Goal: Find specific page/section: Find specific page/section

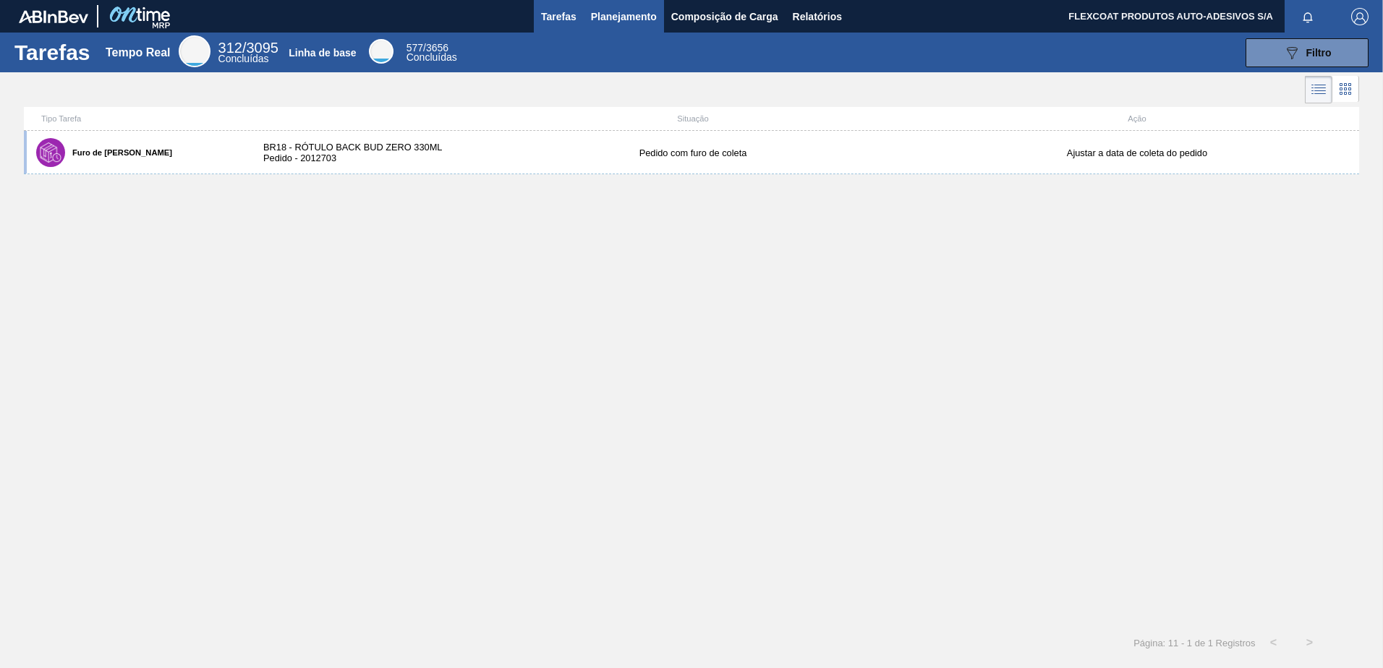
click at [595, 12] on span "Planejamento" at bounding box center [624, 16] width 66 height 17
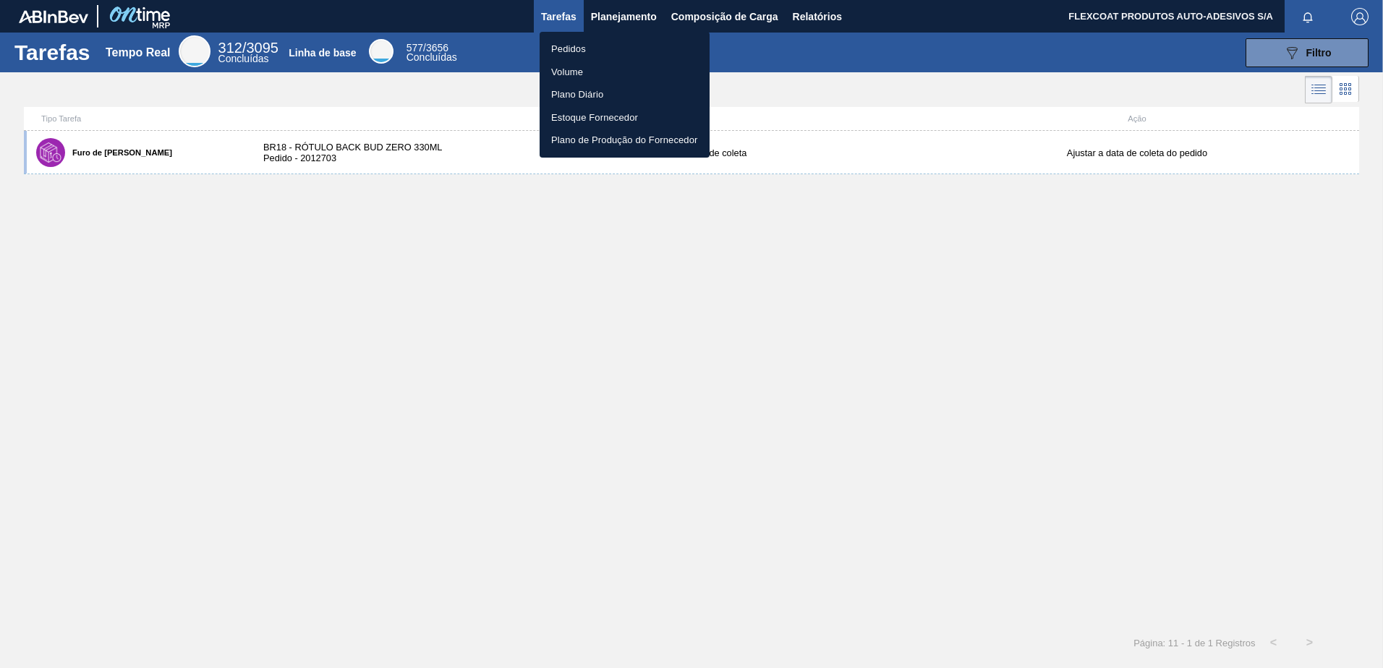
click at [572, 50] on li "Pedidos" at bounding box center [625, 49] width 170 height 23
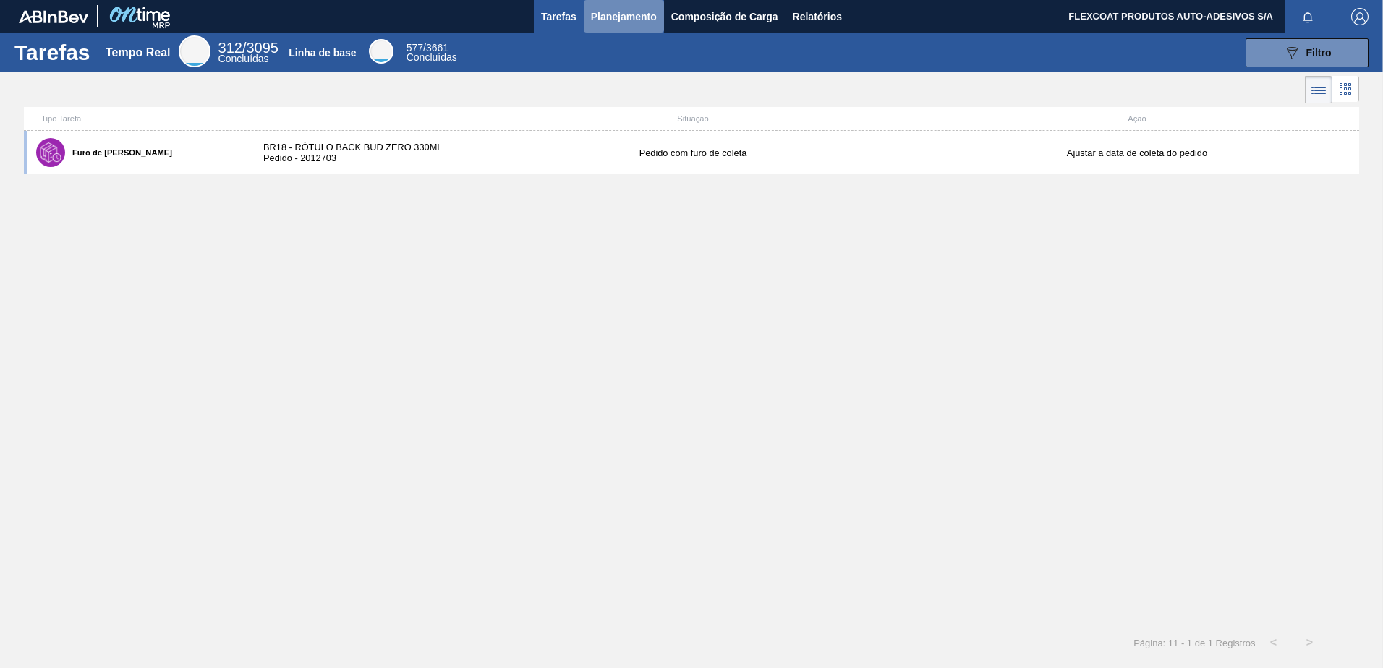
click at [600, 17] on span "Planejamento" at bounding box center [624, 16] width 66 height 17
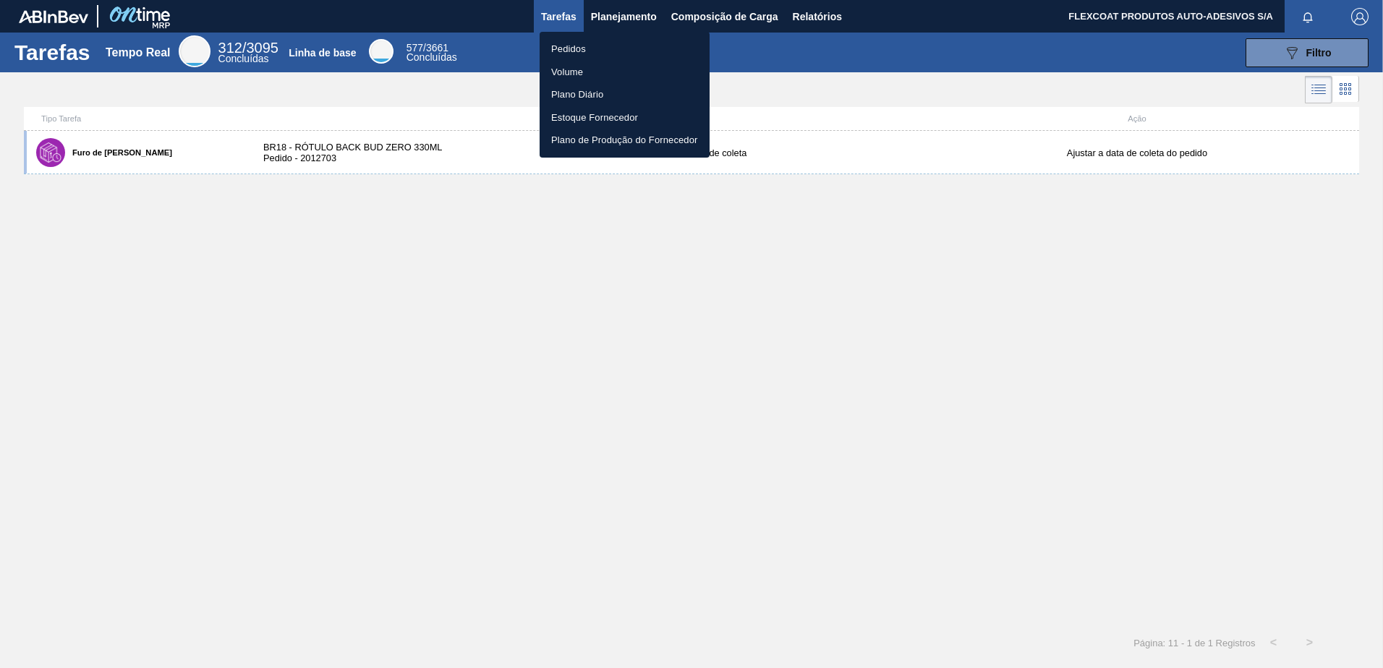
click at [558, 46] on li "Pedidos" at bounding box center [625, 49] width 170 height 23
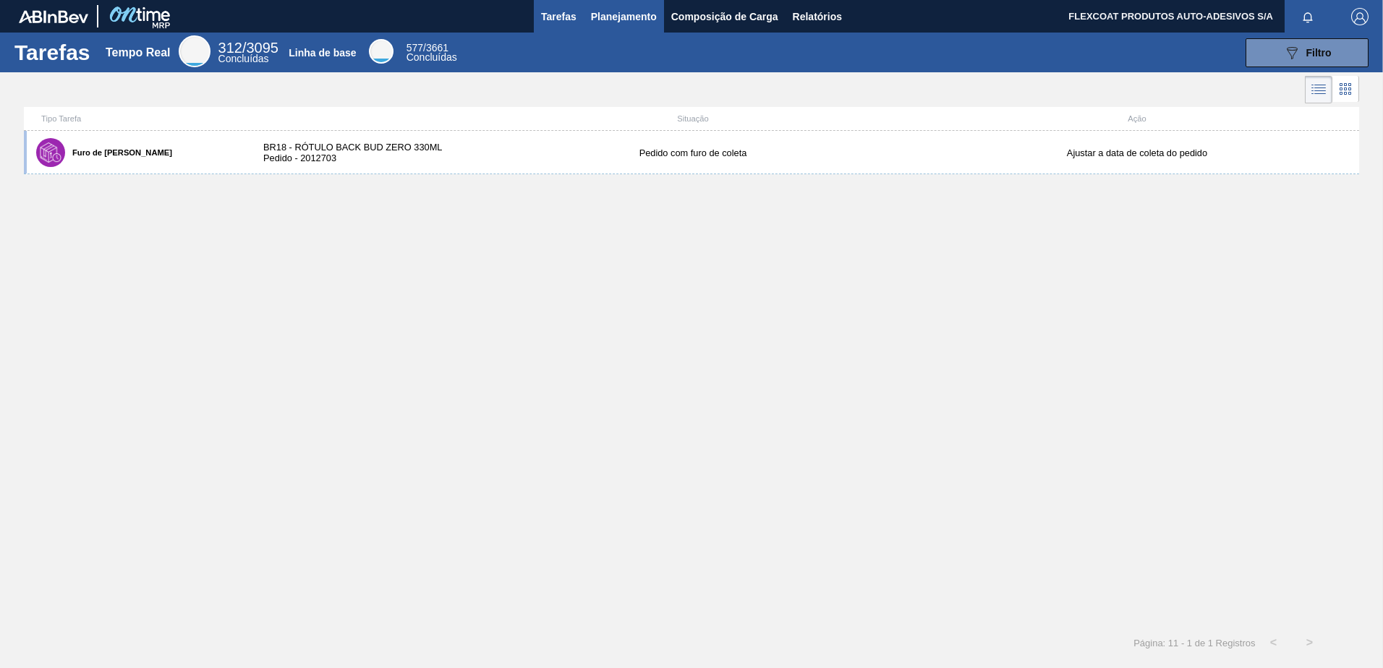
click at [608, 16] on span "Planejamento" at bounding box center [624, 16] width 66 height 17
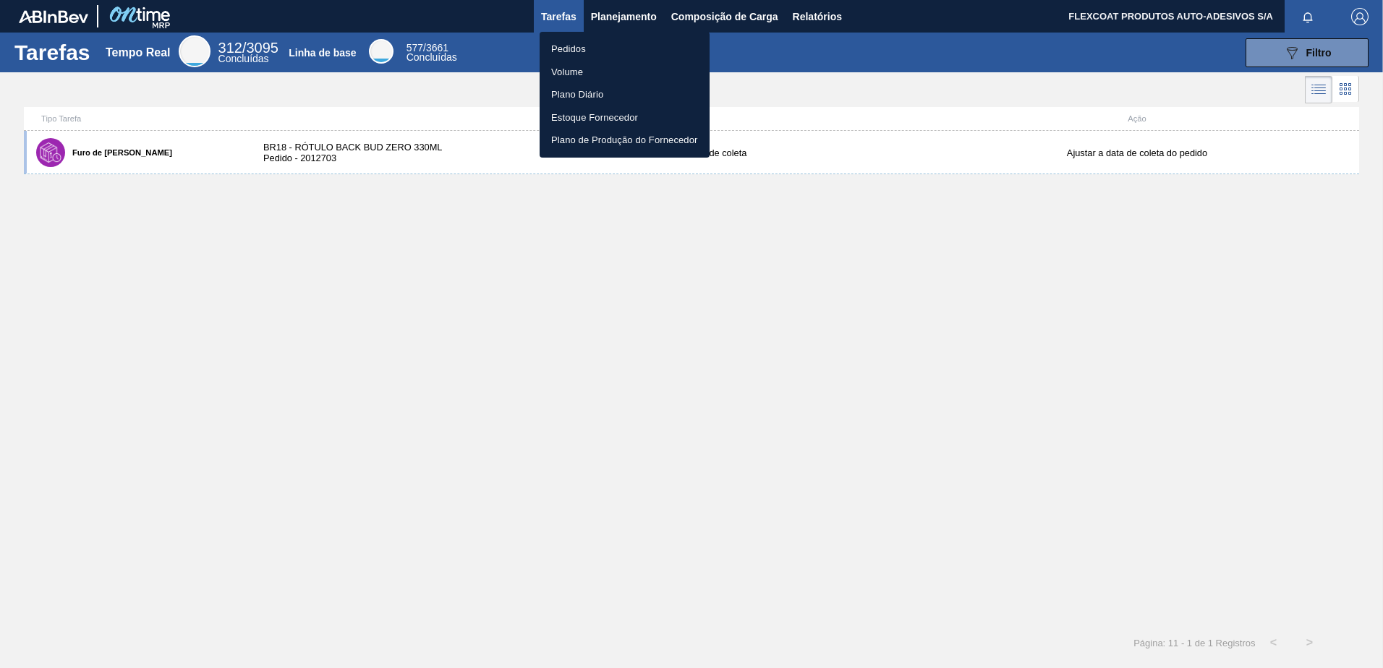
click at [558, 46] on li "Pedidos" at bounding box center [625, 49] width 170 height 23
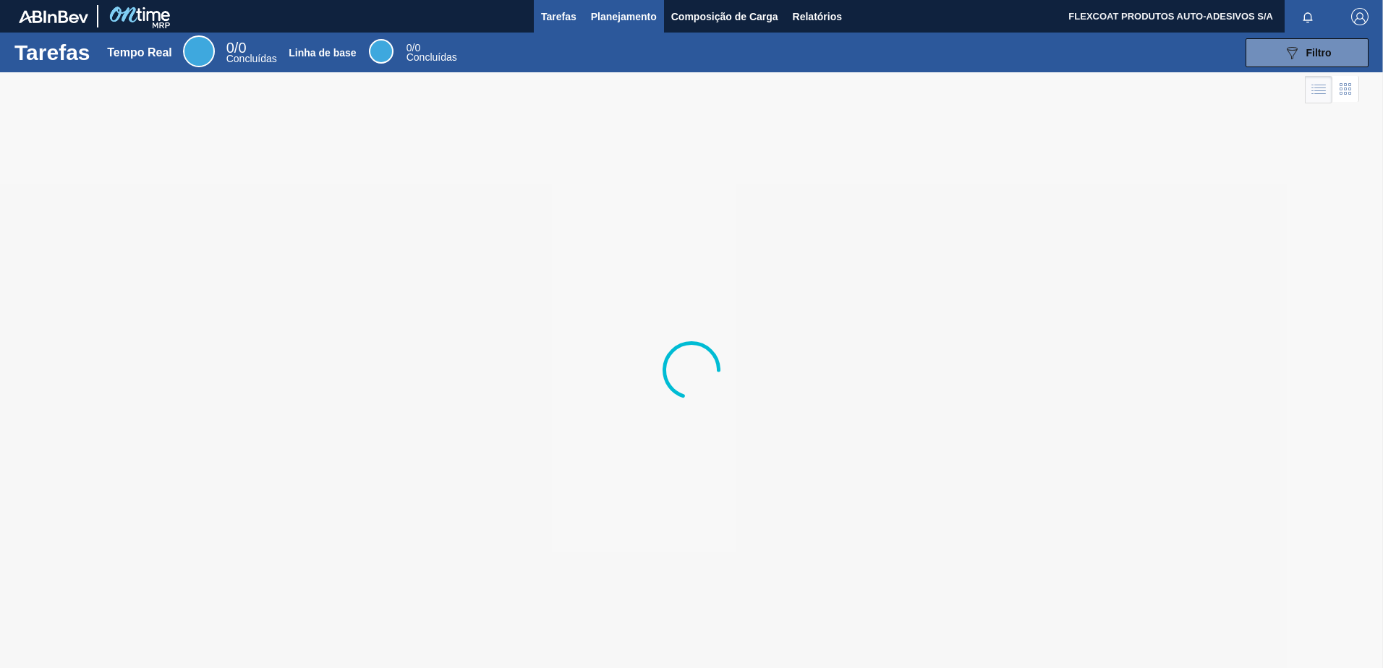
click at [622, 17] on span "Planejamento" at bounding box center [624, 16] width 66 height 17
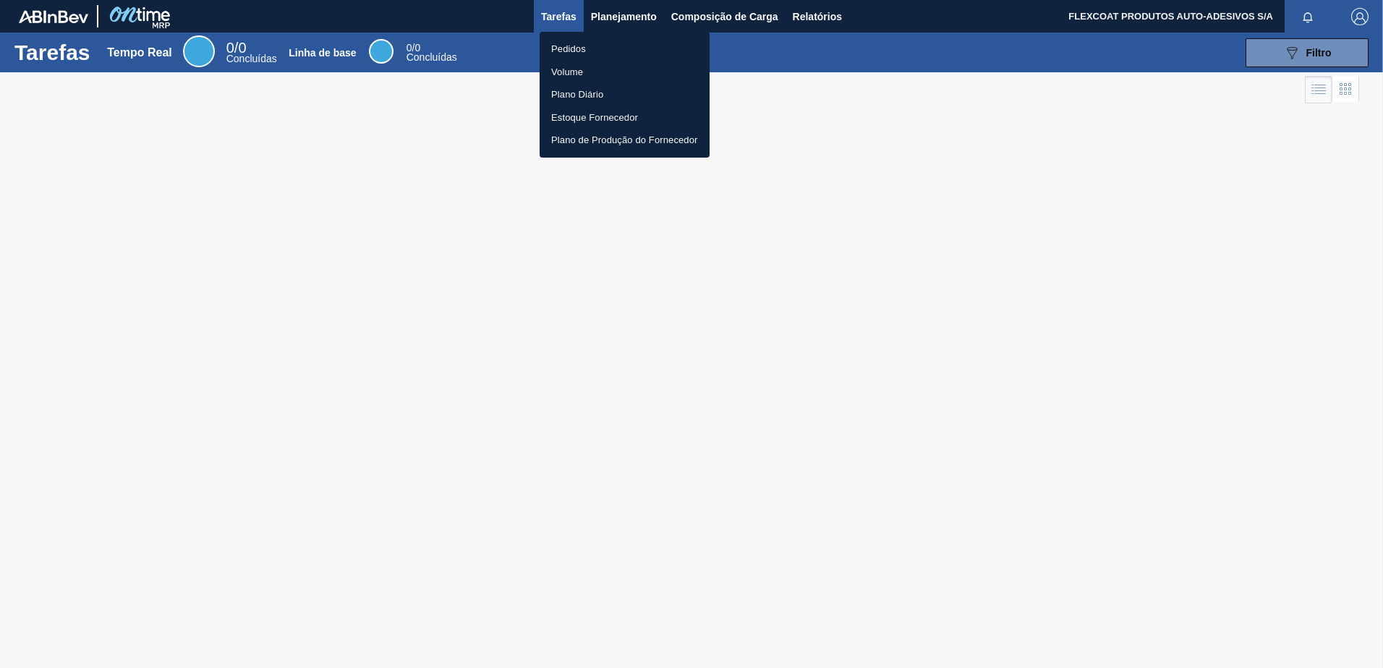
click at [571, 46] on li "Pedidos" at bounding box center [625, 49] width 170 height 23
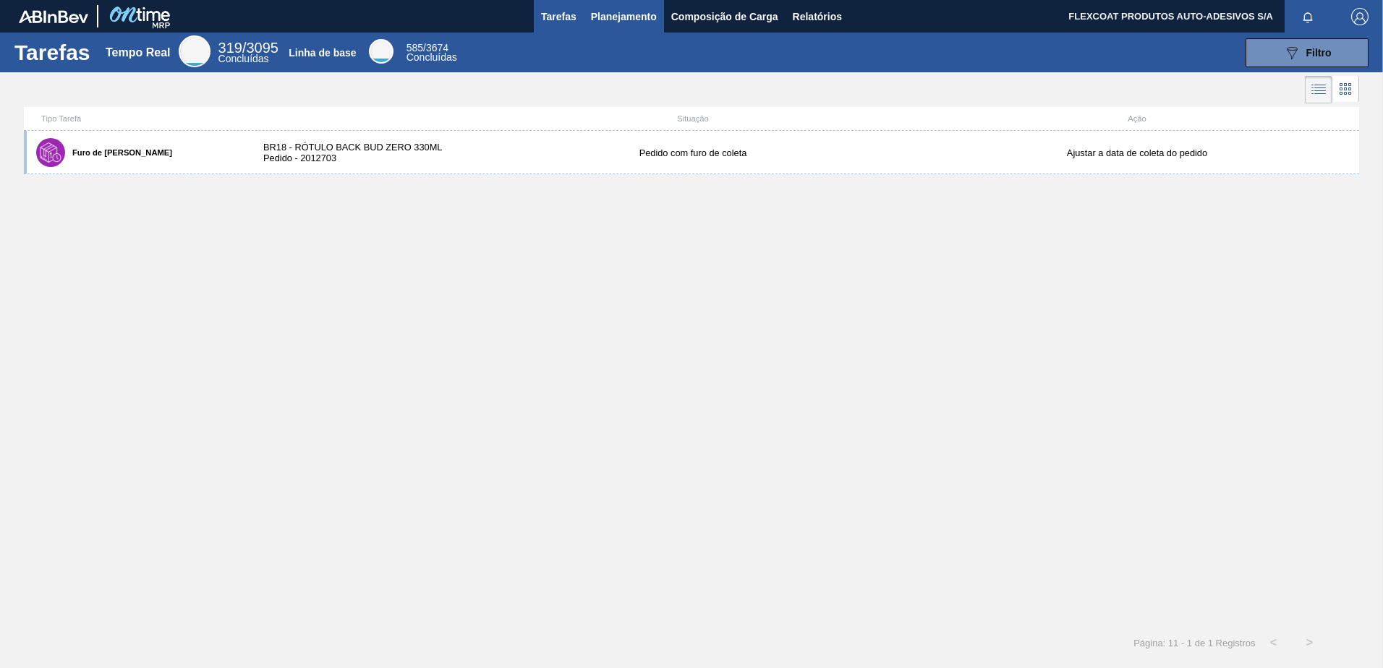
click at [598, 17] on span "Planejamento" at bounding box center [624, 16] width 66 height 17
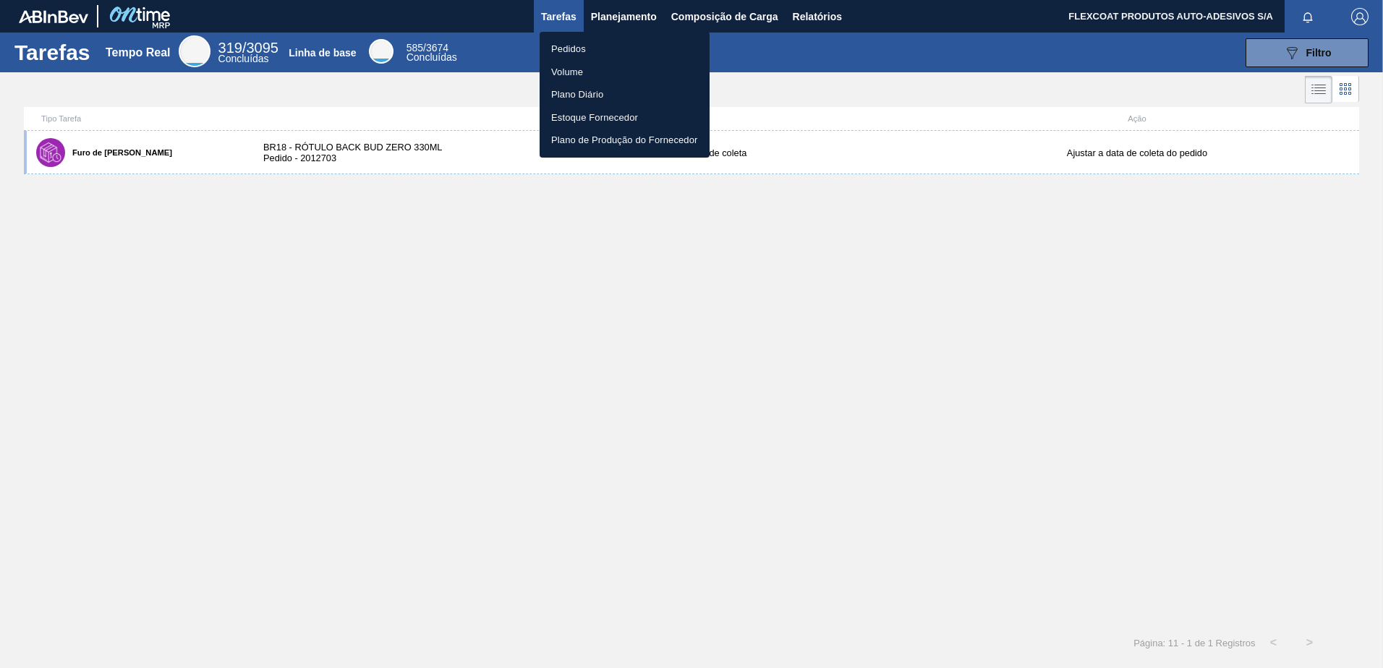
click at [573, 46] on li "Pedidos" at bounding box center [625, 49] width 170 height 23
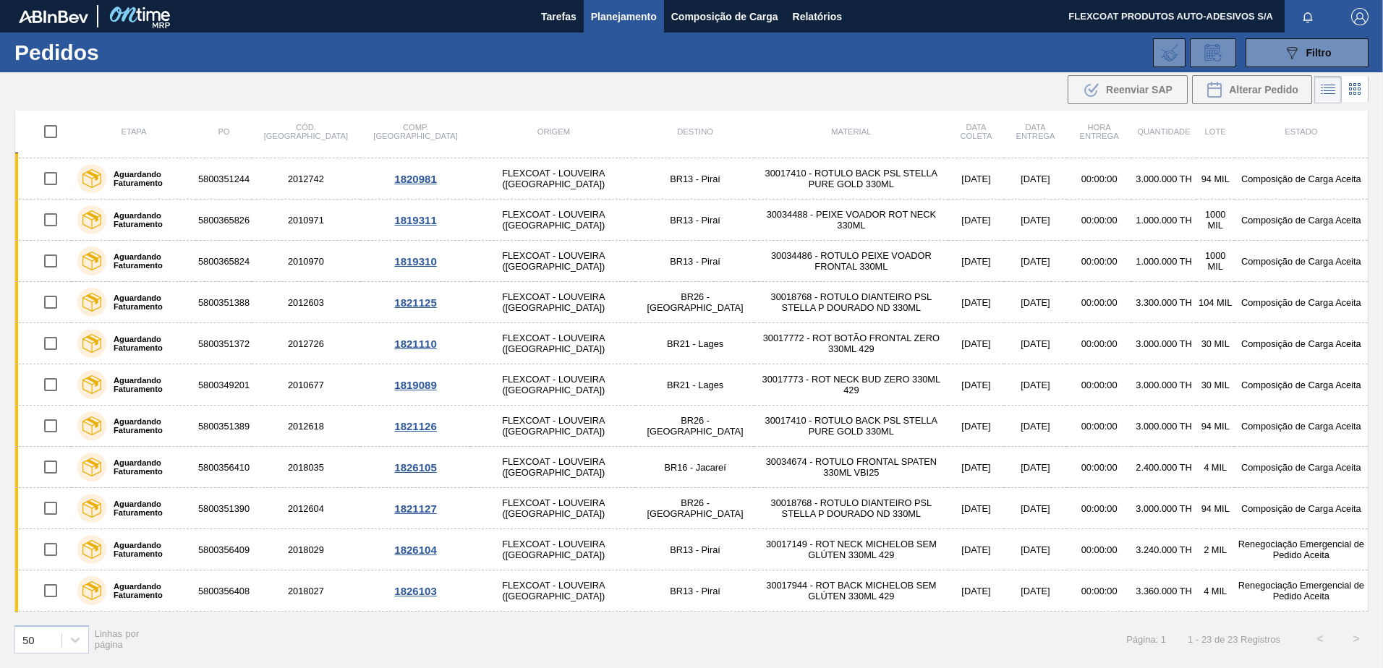
scroll to position [490, 0]
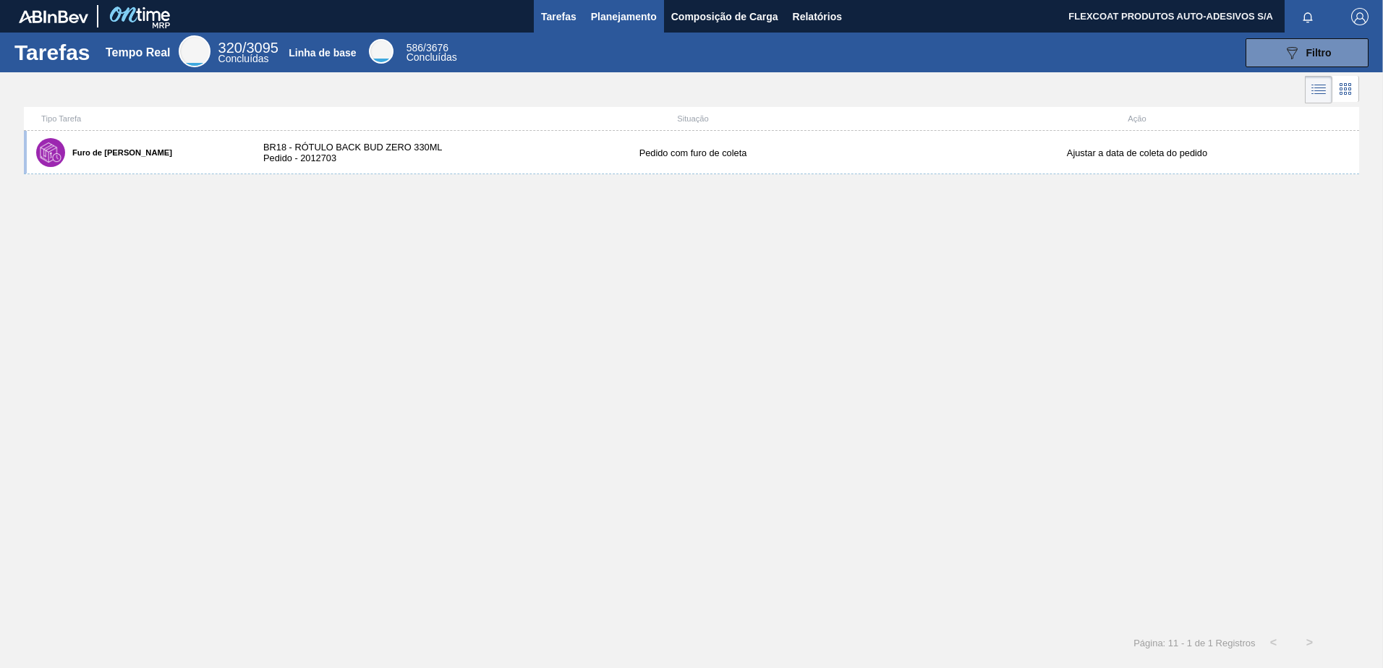
click at [599, 20] on span "Planejamento" at bounding box center [624, 16] width 66 height 17
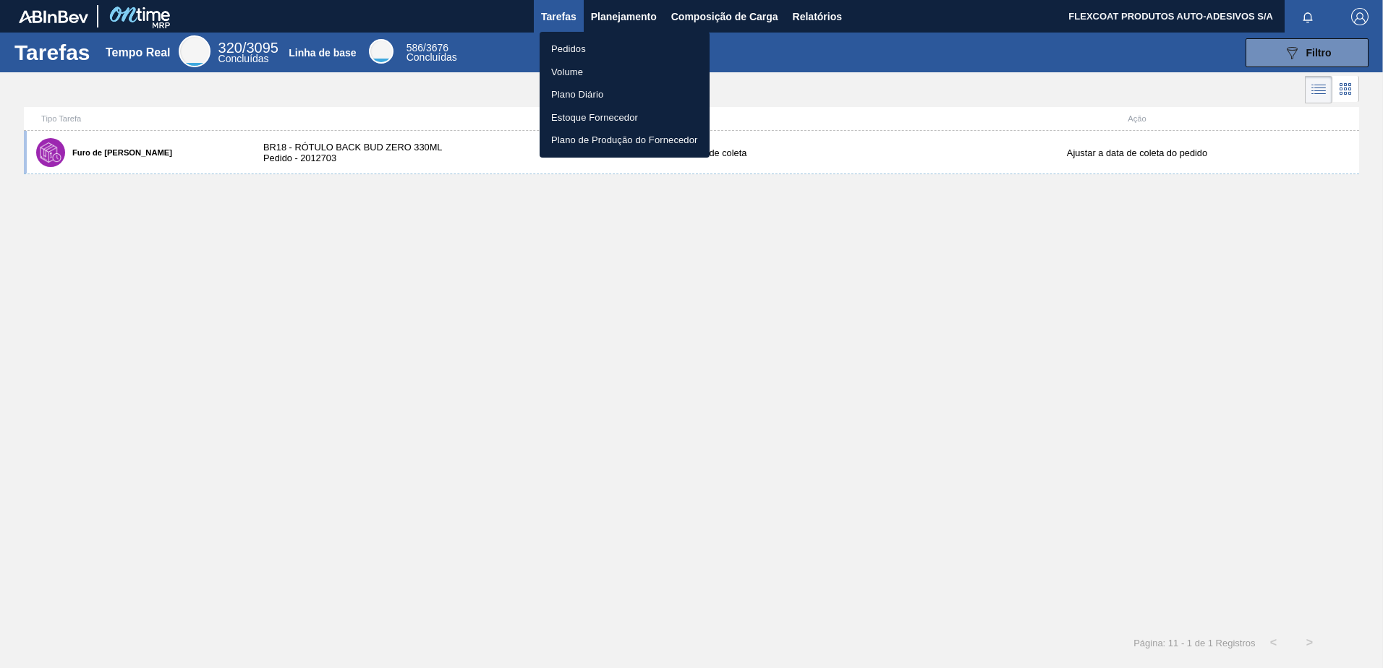
click at [565, 51] on li "Pedidos" at bounding box center [625, 49] width 170 height 23
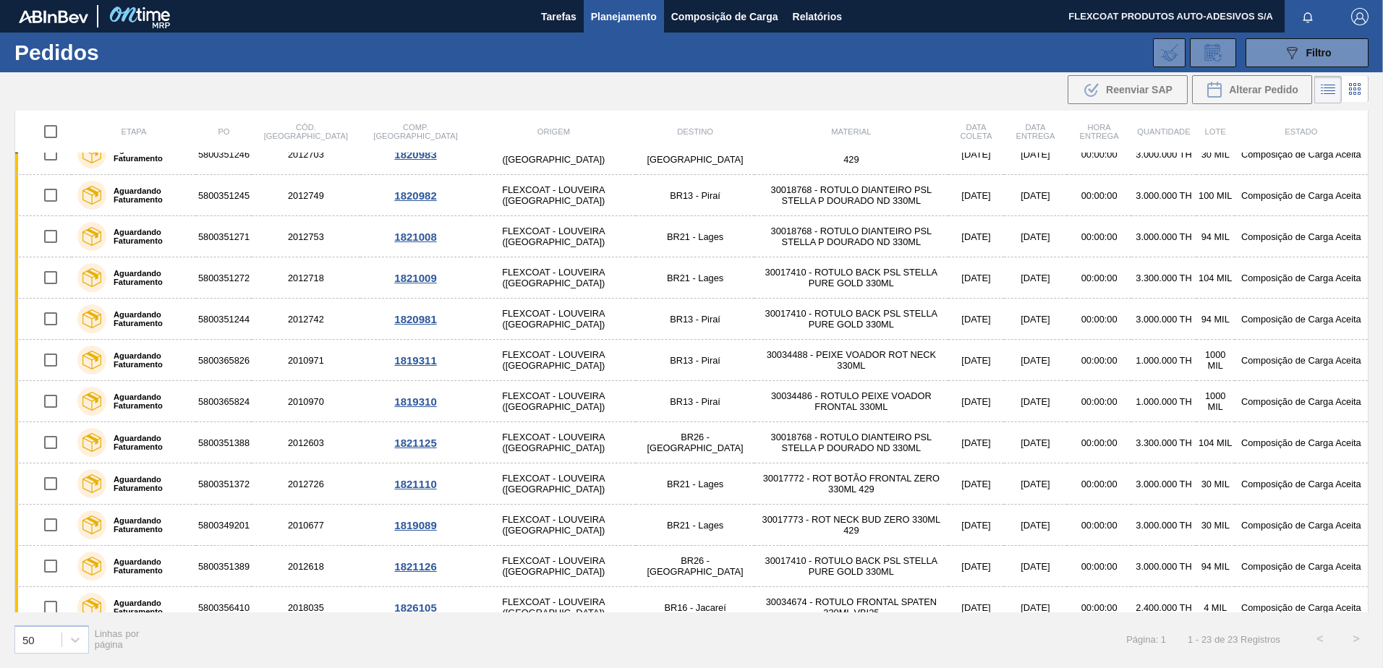
scroll to position [128, 0]
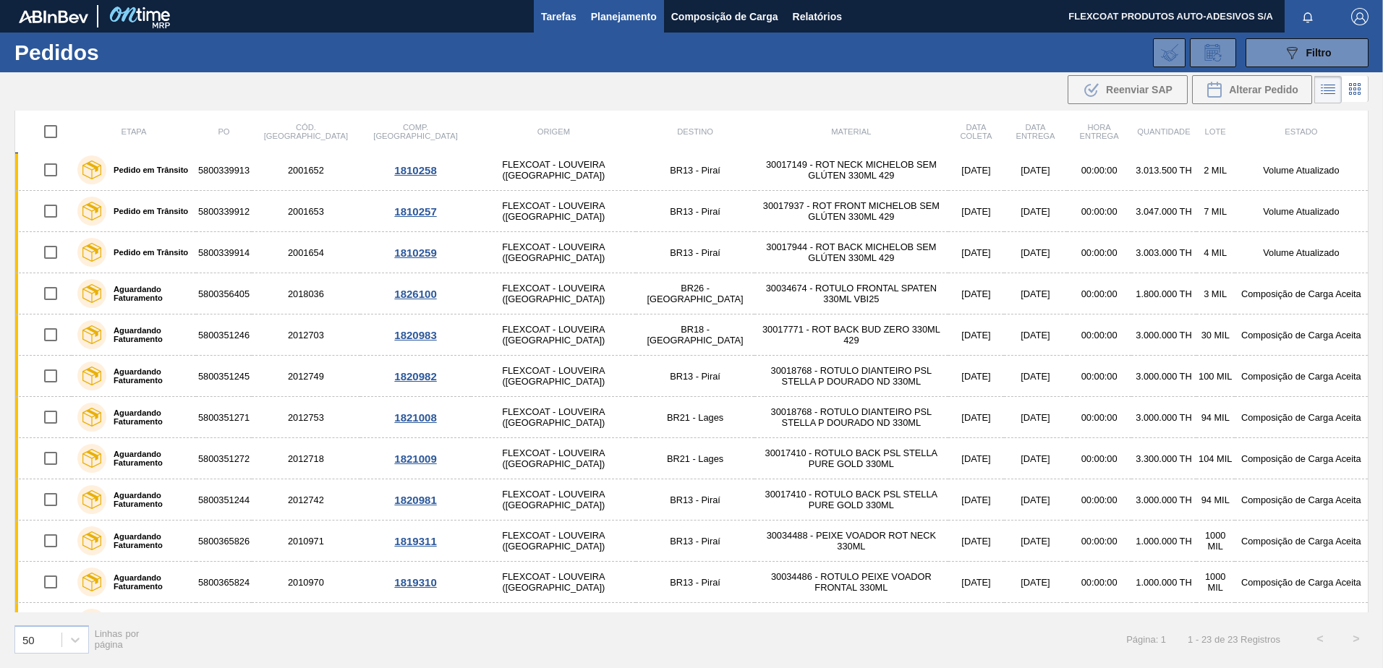
click at [564, 21] on span "Tarefas" at bounding box center [558, 16] width 35 height 17
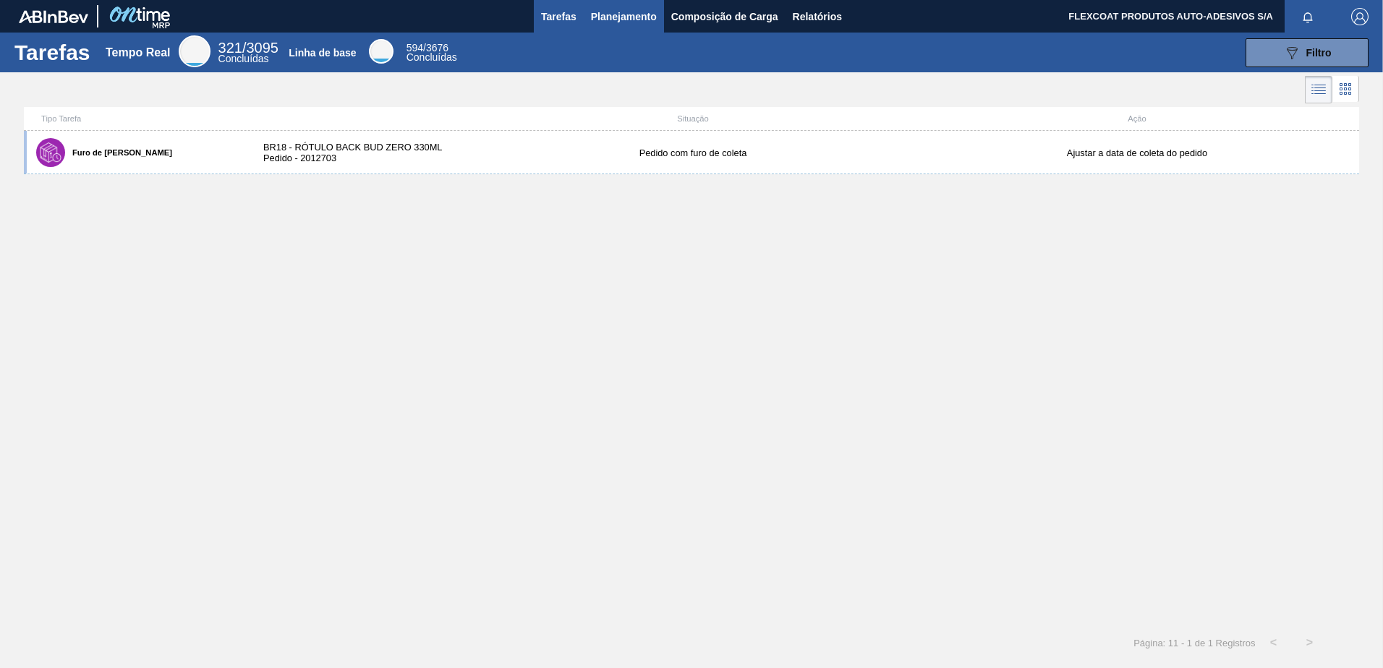
click at [603, 17] on span "Planejamento" at bounding box center [624, 16] width 66 height 17
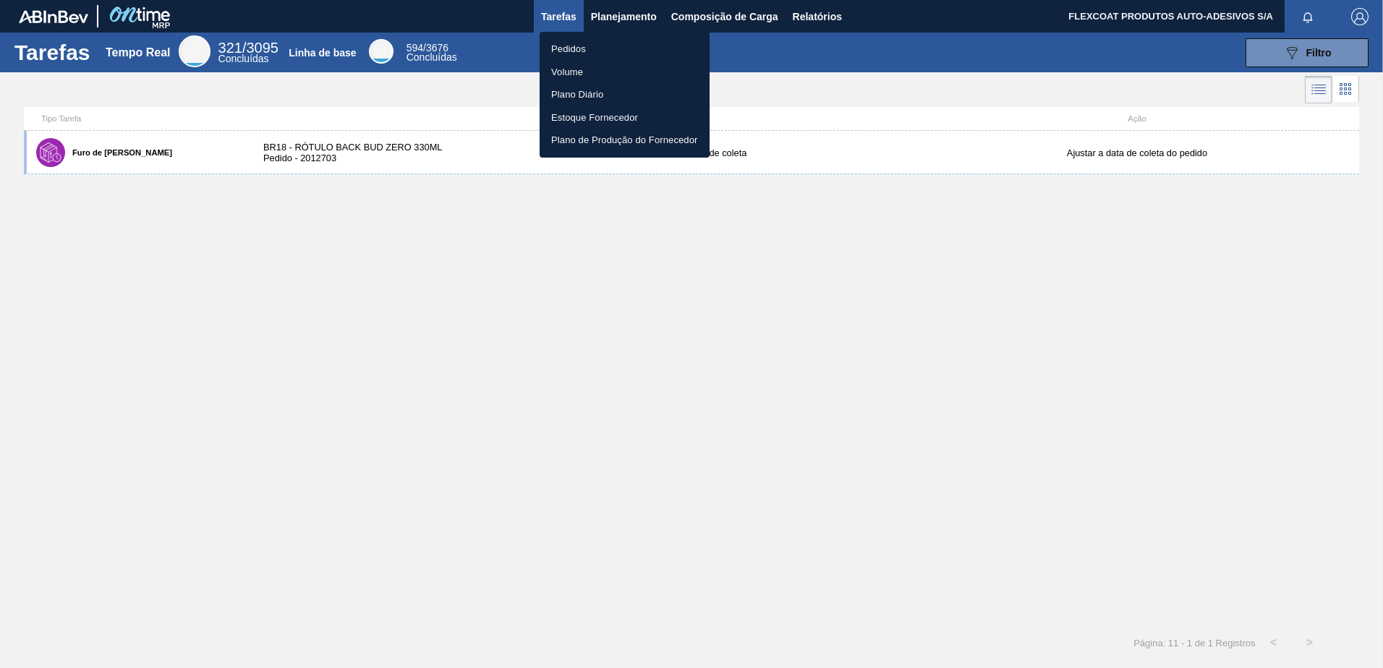
click at [560, 51] on li "Pedidos" at bounding box center [625, 49] width 170 height 23
